Goal: Information Seeking & Learning: Understand process/instructions

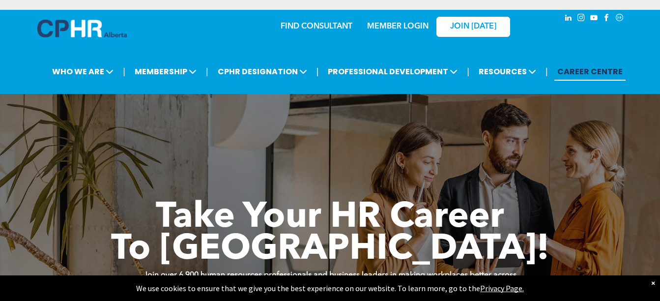
click at [403, 28] on link "MEMBER LOGIN" at bounding box center [397, 27] width 61 height 8
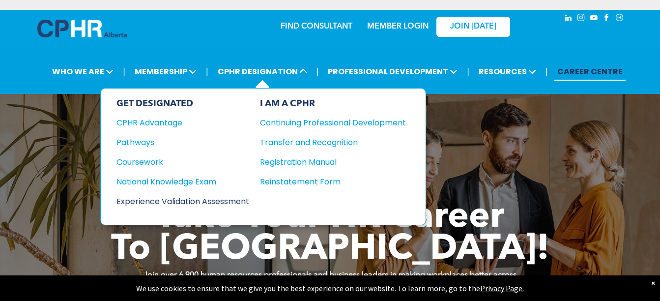
click at [213, 202] on div "Experience Validation Assessment" at bounding box center [176, 201] width 119 height 12
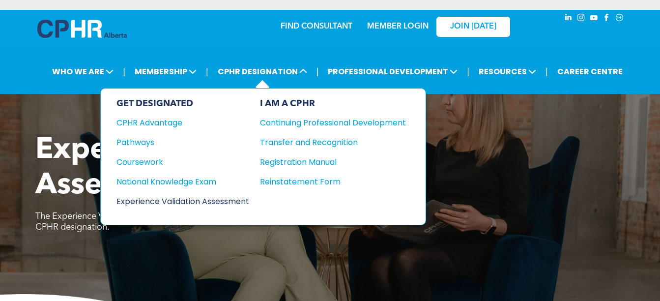
click at [212, 205] on div "Experience Validation Assessment" at bounding box center [176, 201] width 119 height 12
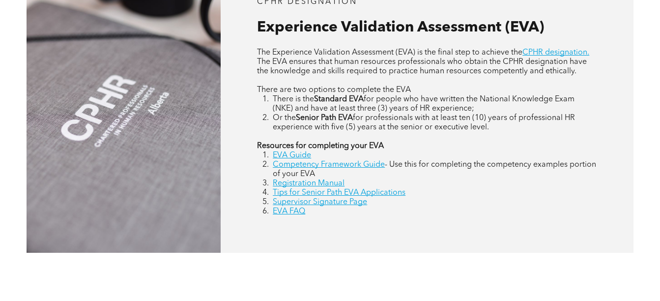
scroll to position [443, 0]
click at [292, 153] on link "EVA Guide" at bounding box center [292, 155] width 38 height 8
